Goal: Task Accomplishment & Management: Manage account settings

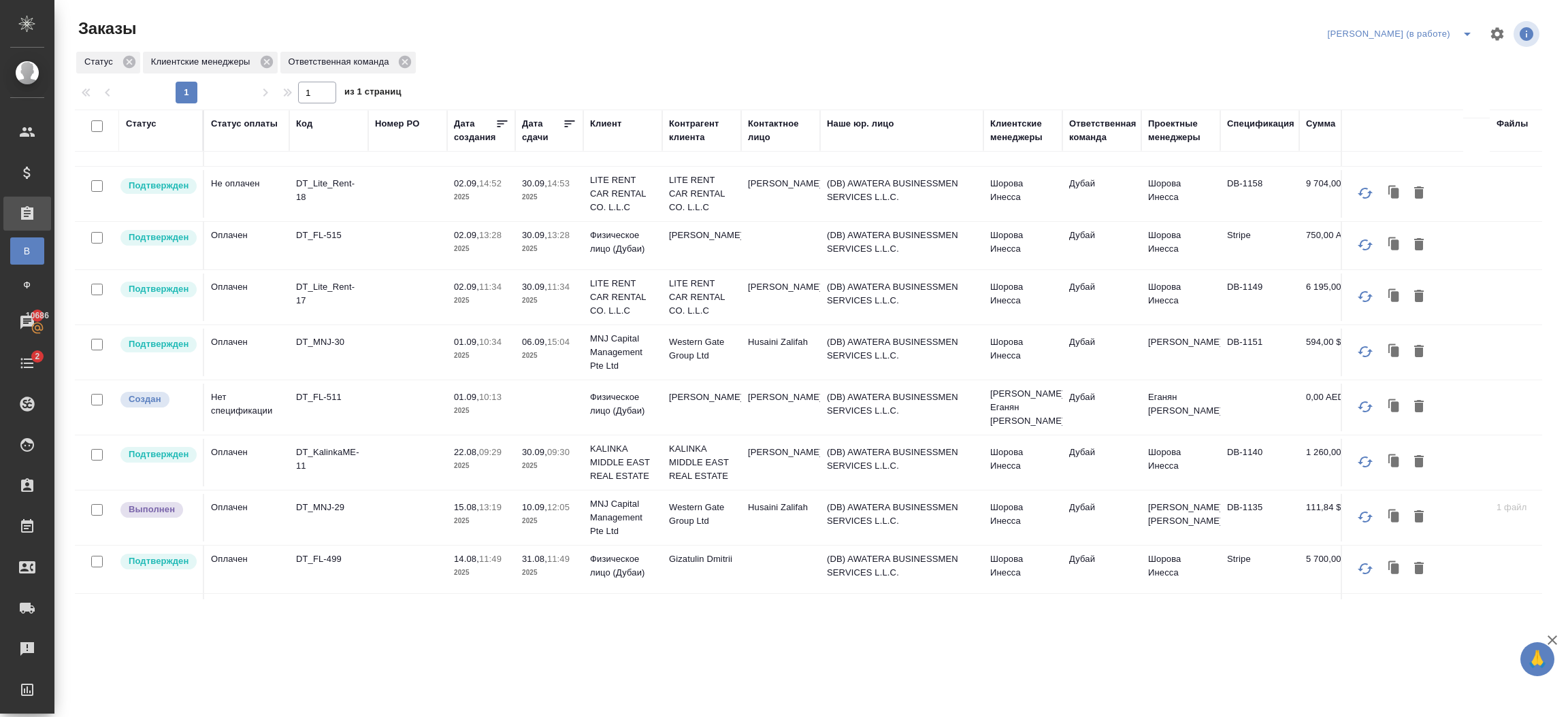
scroll to position [324, 0]
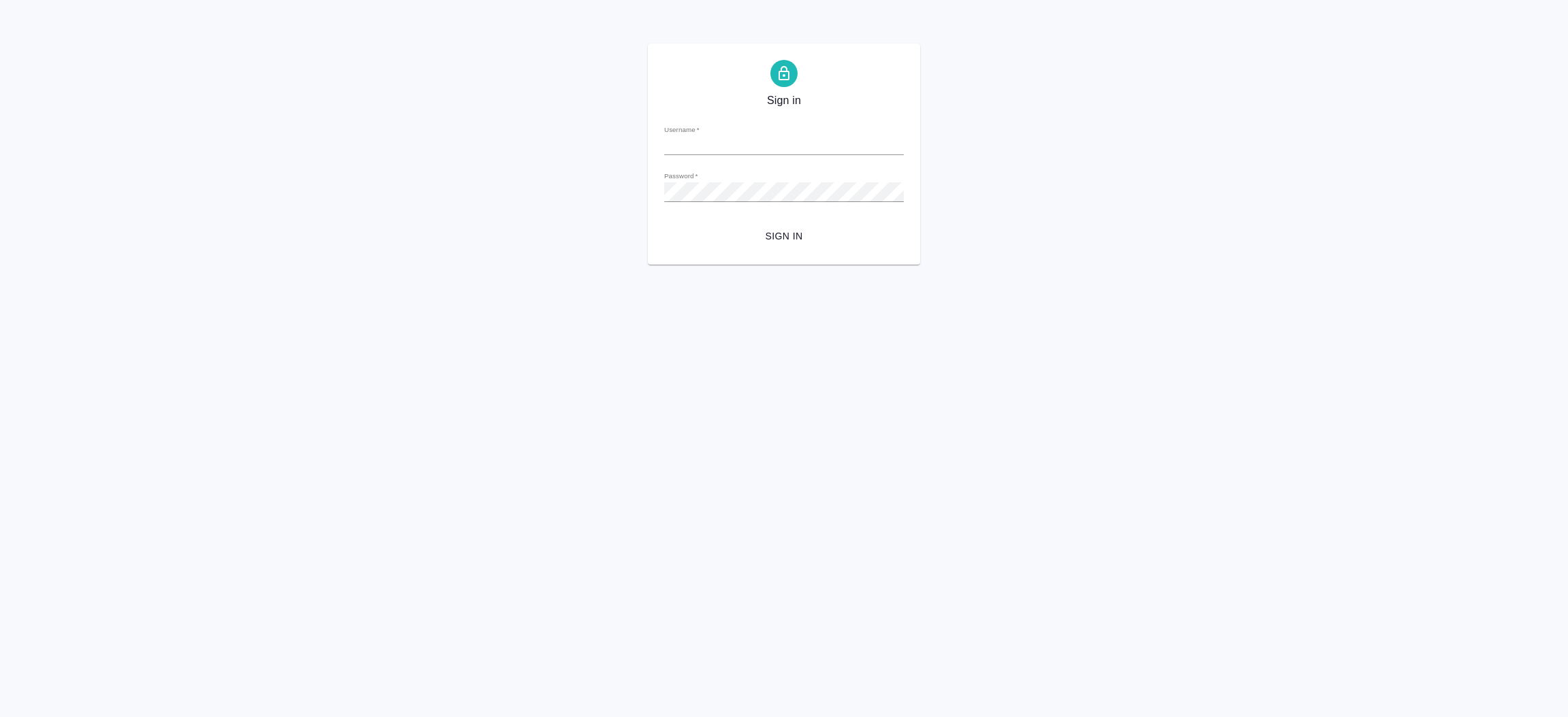
type input "[EMAIL_ADDRESS][DOMAIN_NAME]"
click at [775, 240] on span "Sign in" at bounding box center [784, 236] width 218 height 17
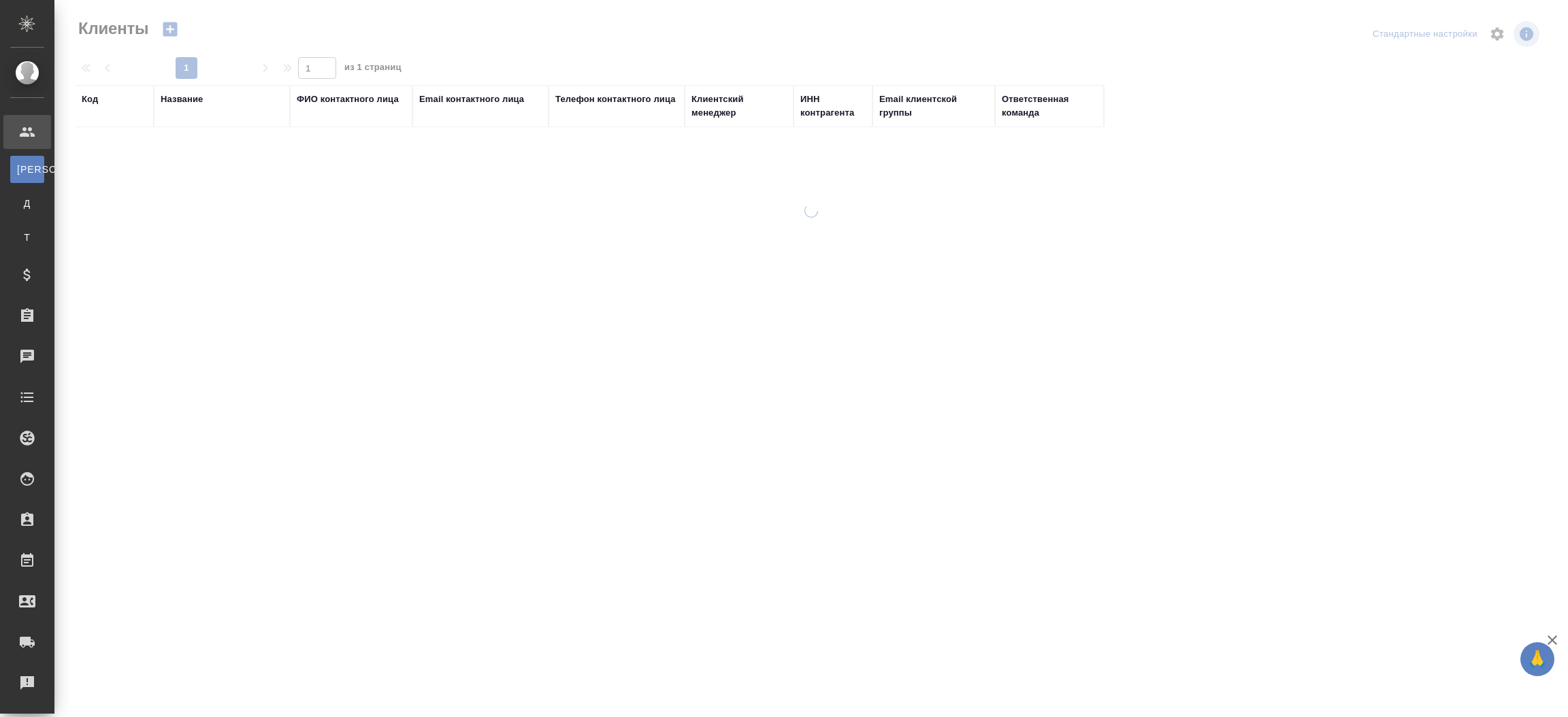
select select "RU"
